Goal: Task Accomplishment & Management: Manage account settings

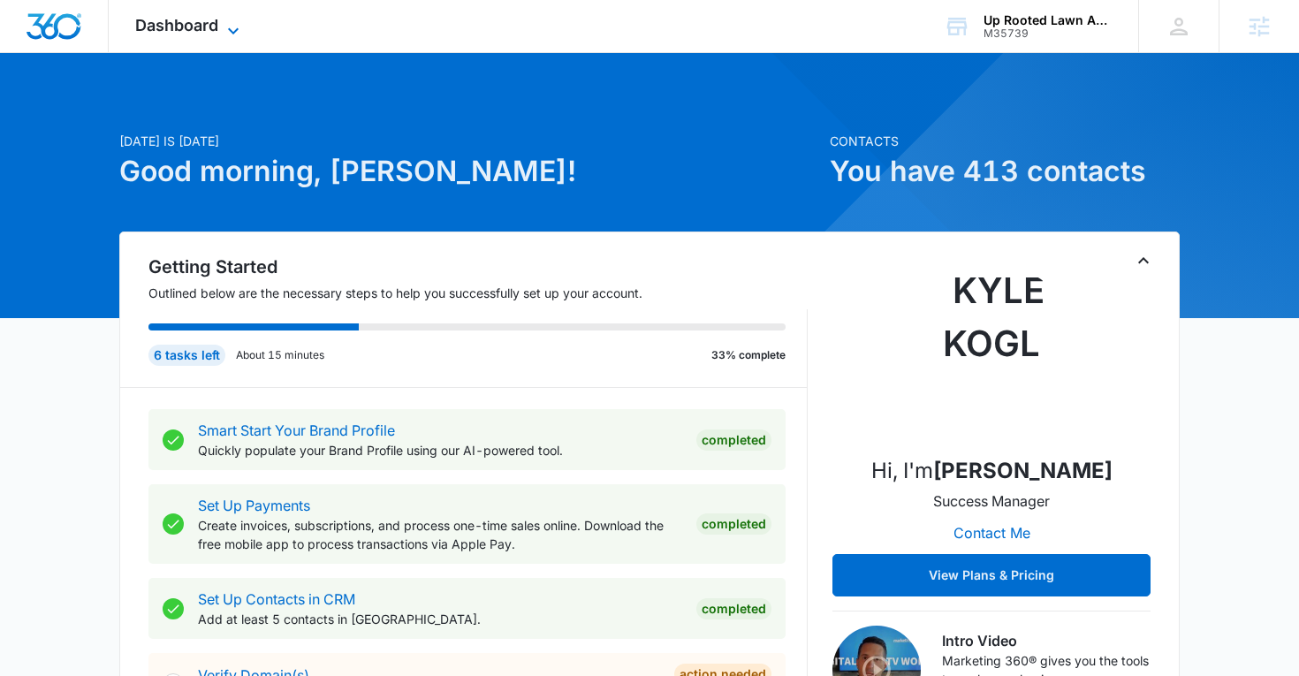
click at [198, 32] on span "Dashboard" at bounding box center [176, 25] width 83 height 19
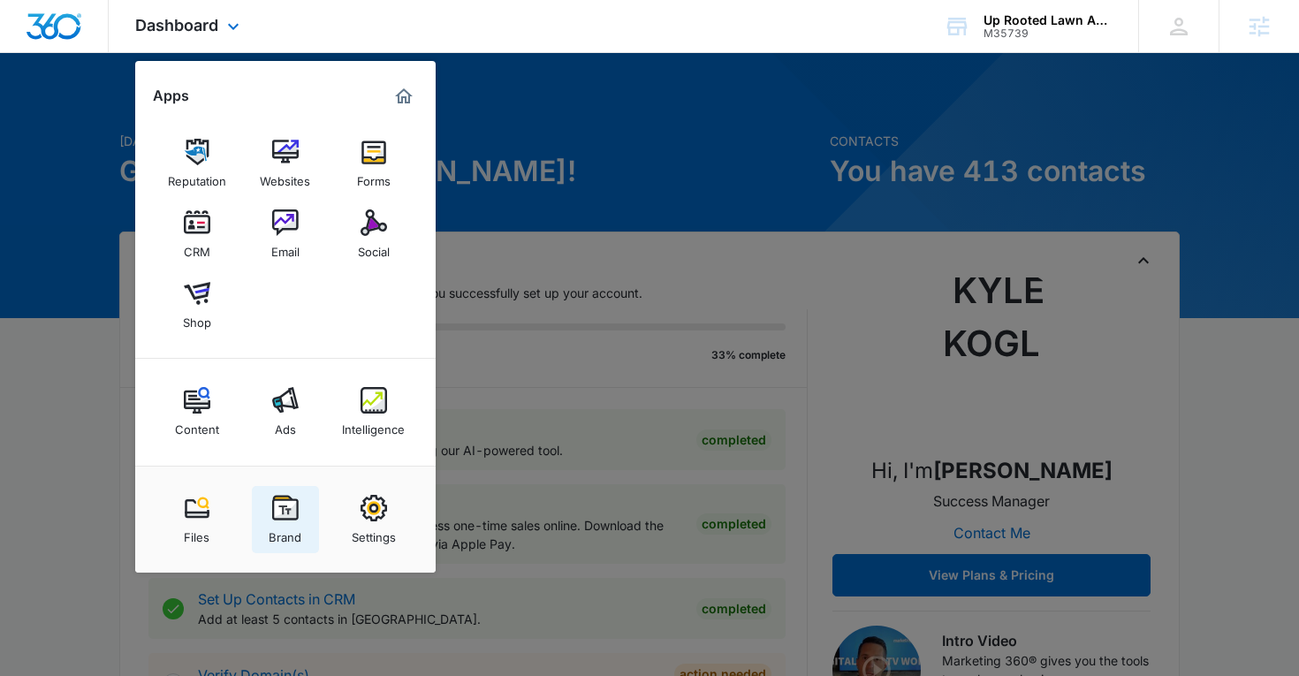
click at [285, 508] on img at bounding box center [285, 508] width 27 height 27
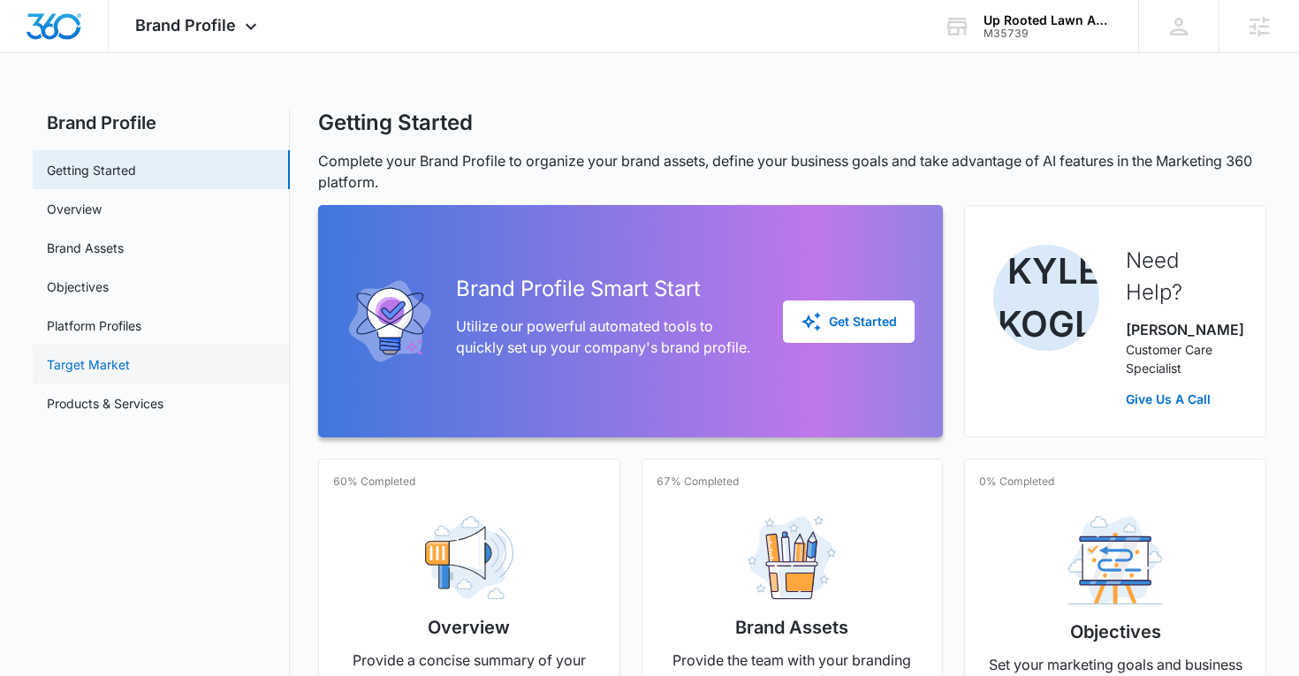
click at [130, 355] on link "Target Market" at bounding box center [88, 364] width 83 height 19
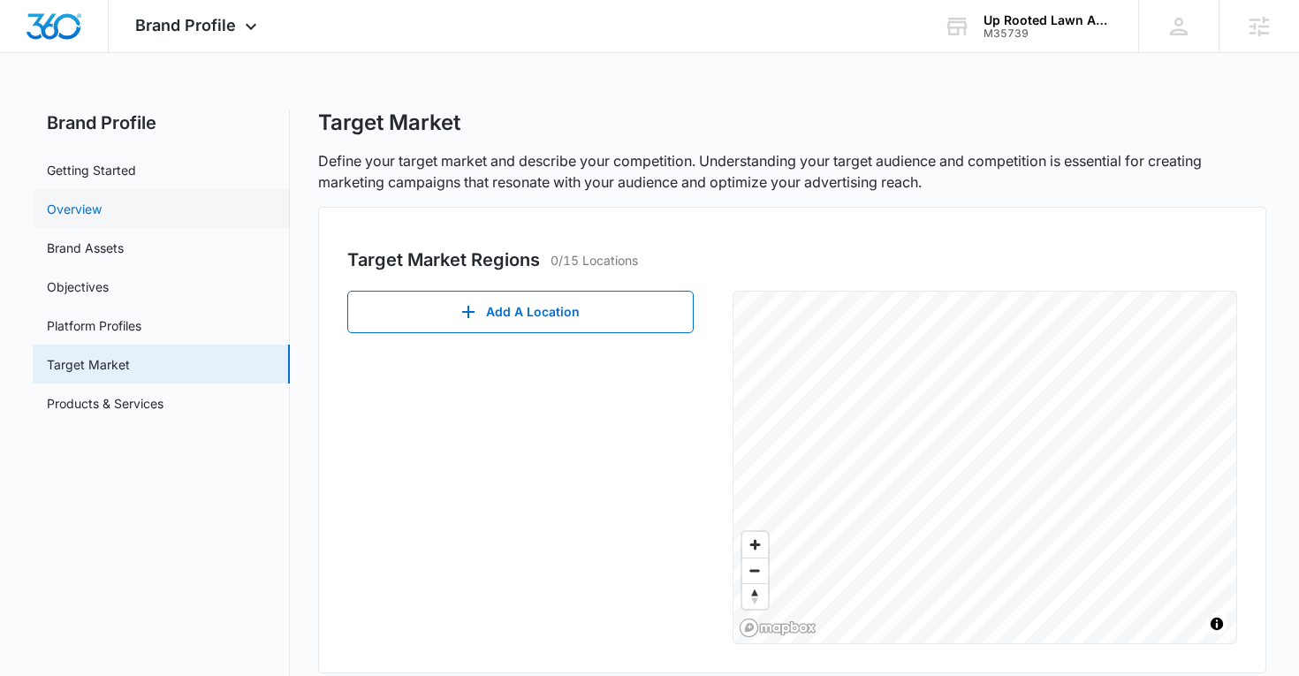
click at [95, 203] on link "Overview" at bounding box center [74, 209] width 55 height 19
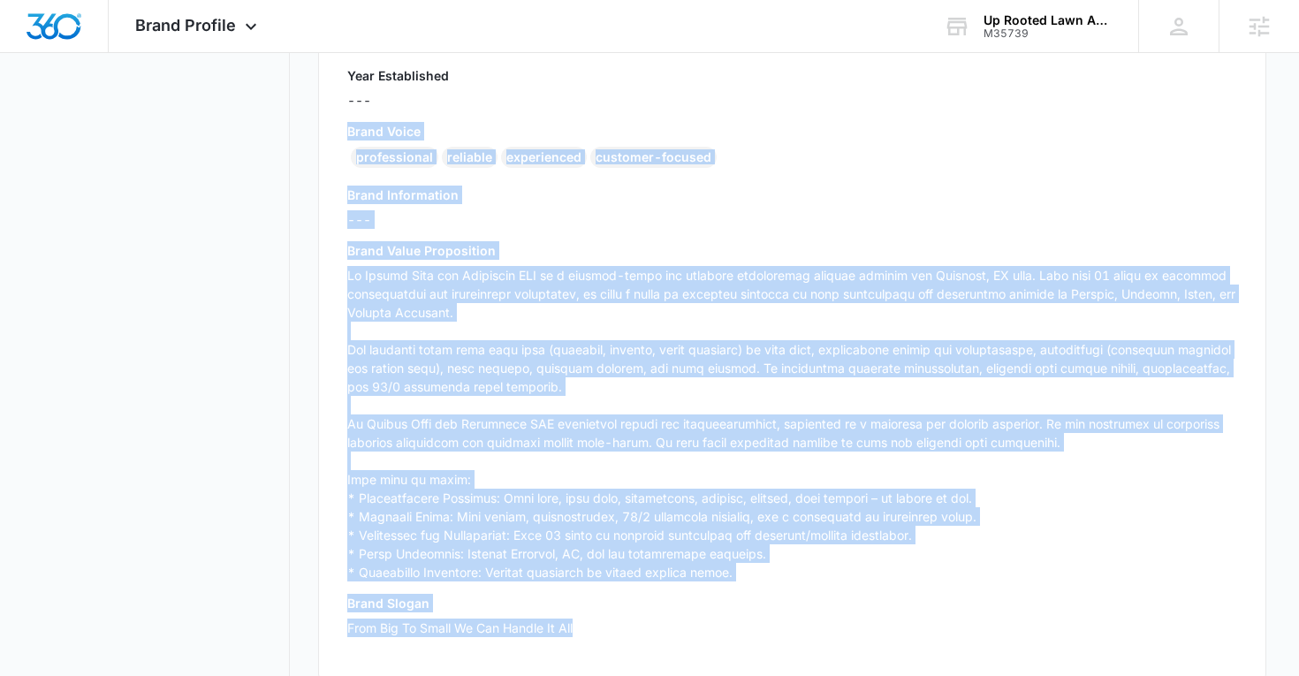
scroll to position [436, 0]
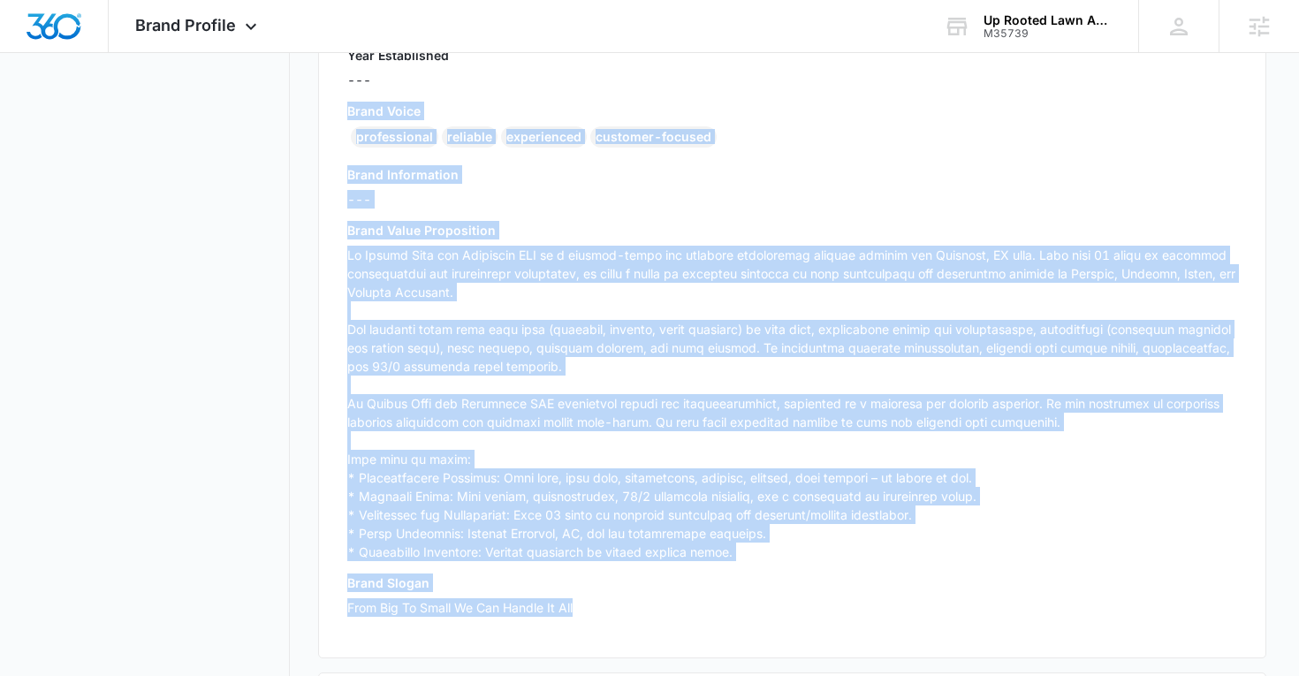
drag, startPoint x: 345, startPoint y: 266, endPoint x: 331, endPoint y: 640, distance: 374.0
click at [331, 640] on div "Brand Info Edit Year Established --- Brand Voice professional reliable experien…" at bounding box center [792, 307] width 949 height 701
copy div "Brand Voice professional reliable experienced customer-focused Brand Informatio…"
